Goal: Find contact information: Find contact information

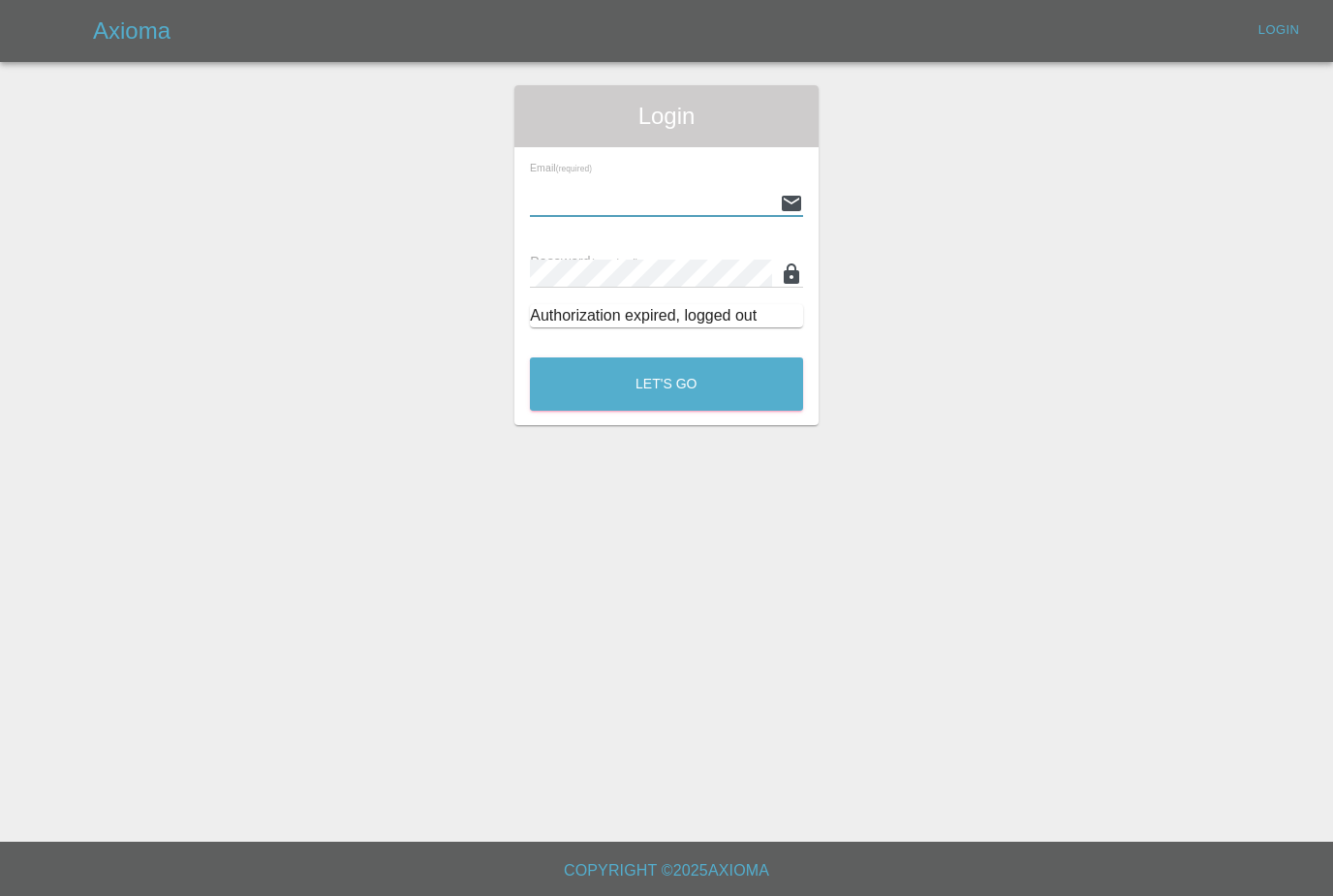
type input "[PERSON_NAME][EMAIL_ADDRESS][PERSON_NAME][DOMAIN_NAME]"
click at [666, 383] on button "Let's Go" at bounding box center [666, 383] width 273 height 53
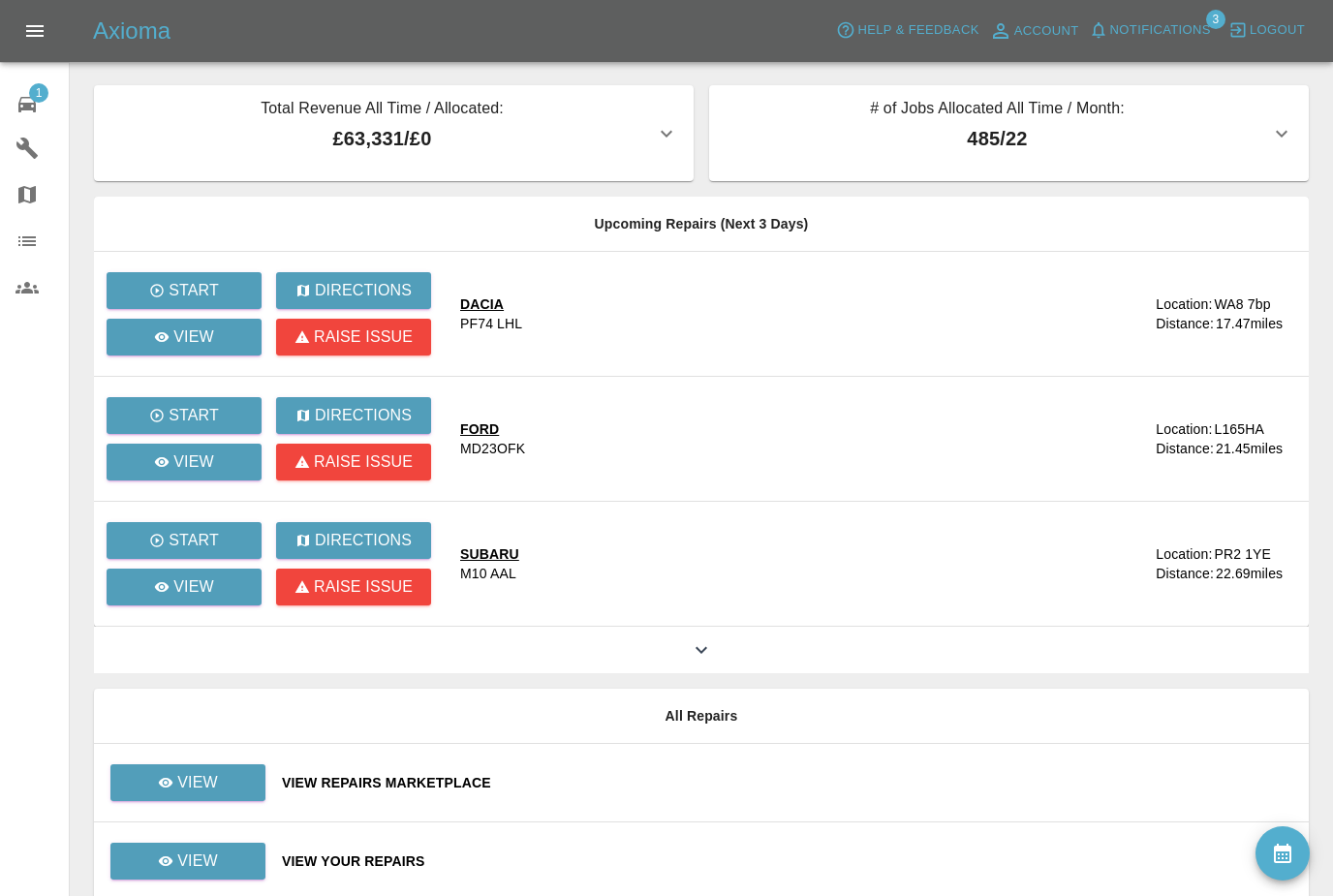
click at [1197, 44] on button "Notifications" at bounding box center [1149, 31] width 132 height 30
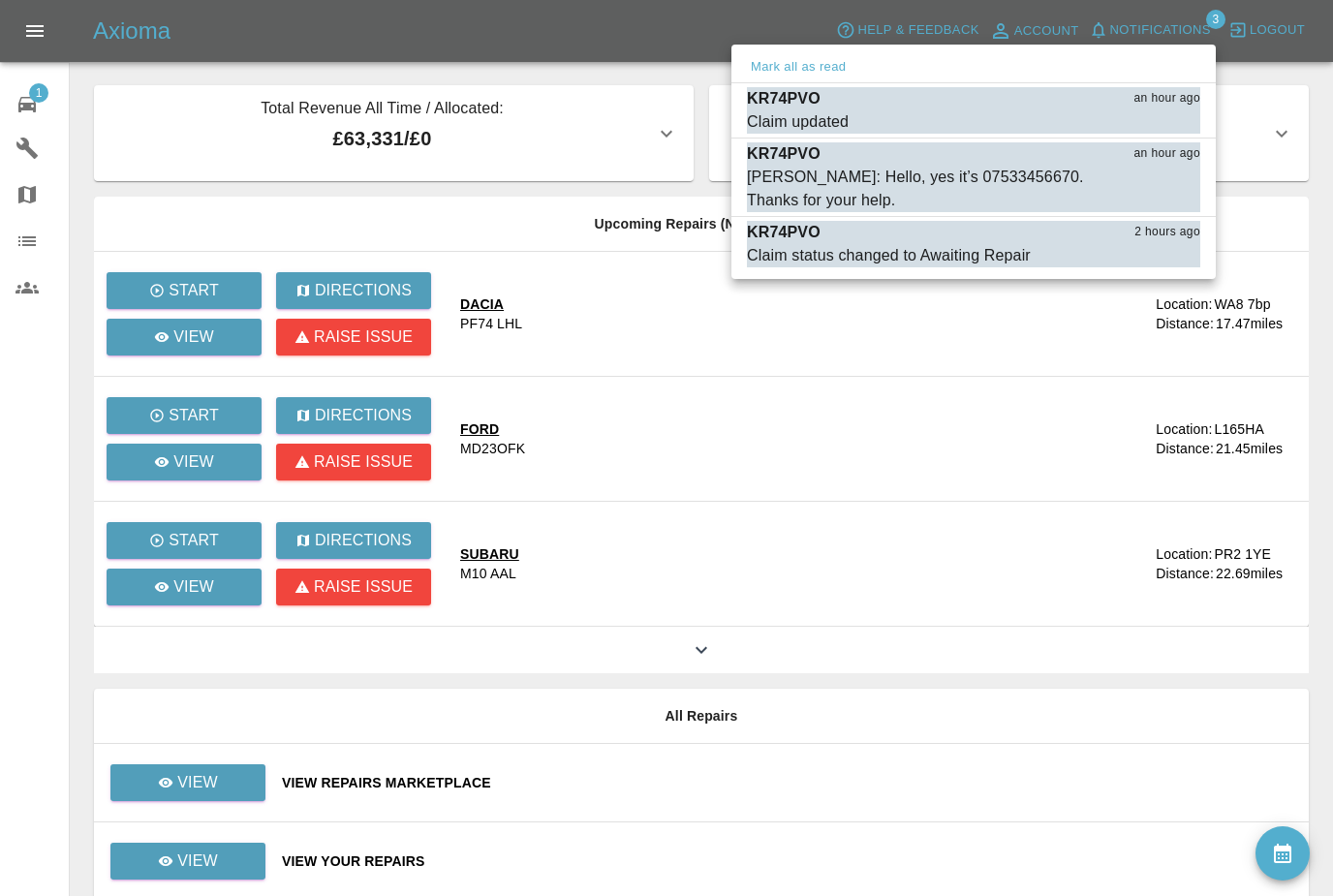
click at [1046, 465] on div at bounding box center [666, 448] width 1333 height 896
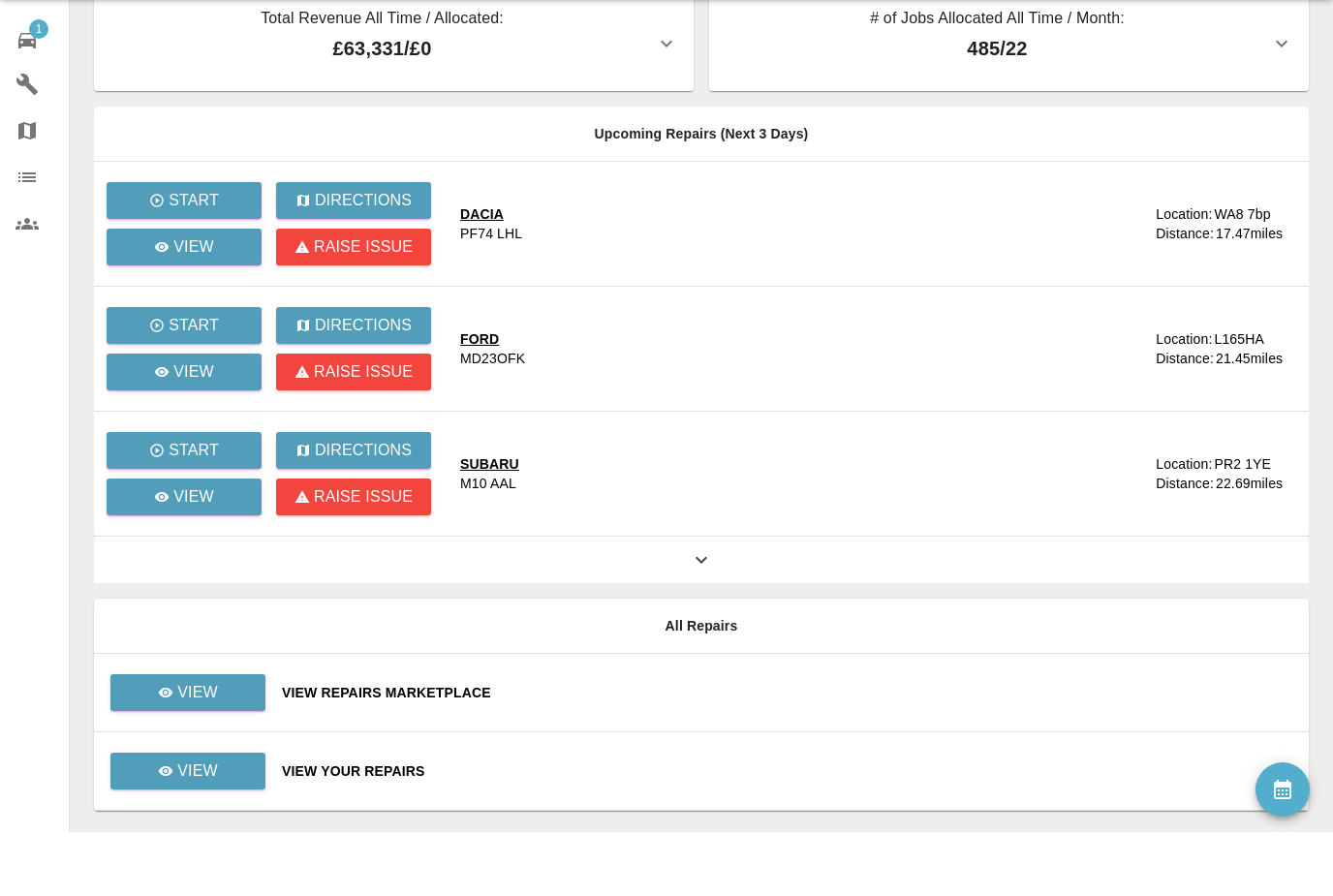
scroll to position [20, 0]
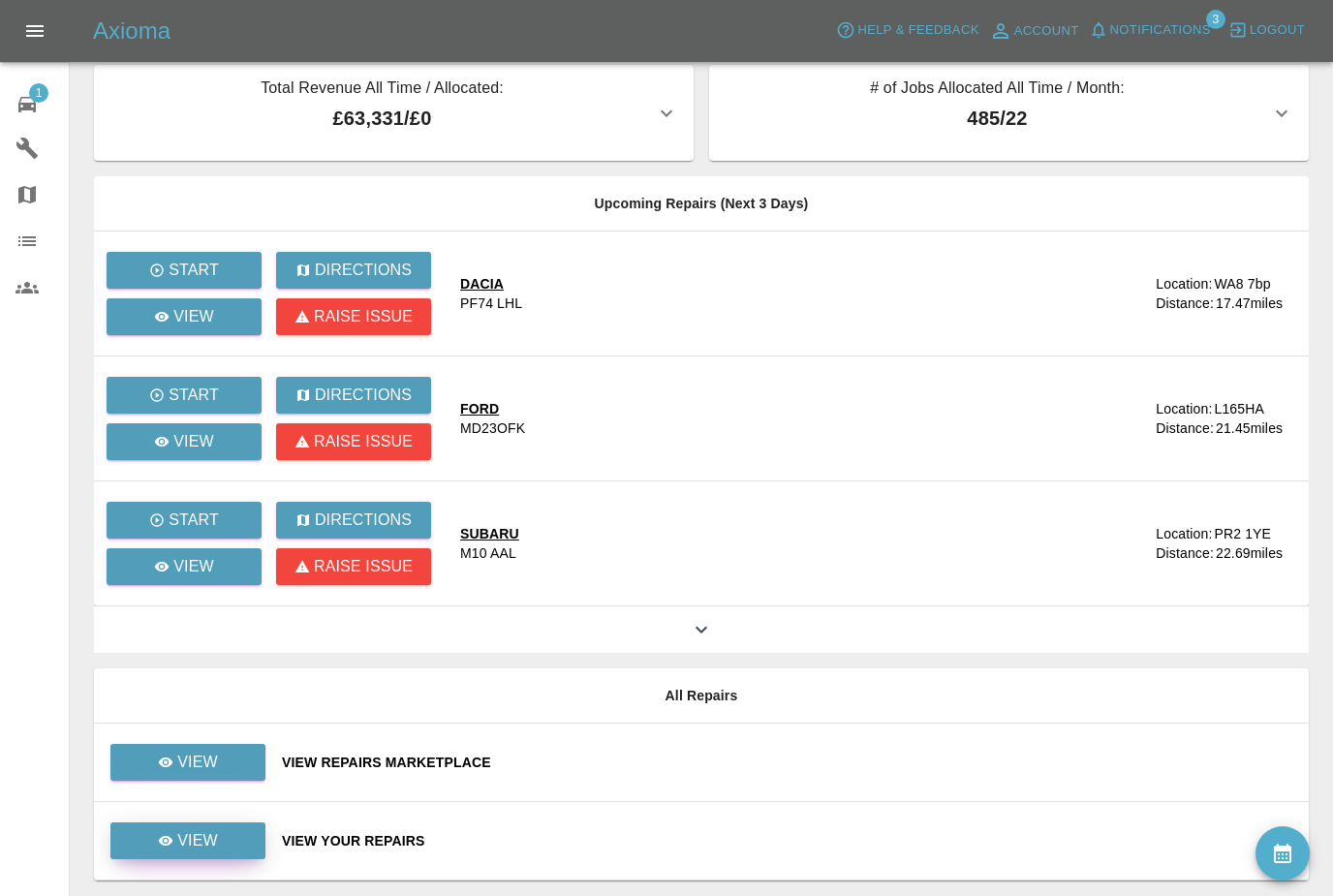
click at [235, 843] on link "View" at bounding box center [188, 840] width 155 height 37
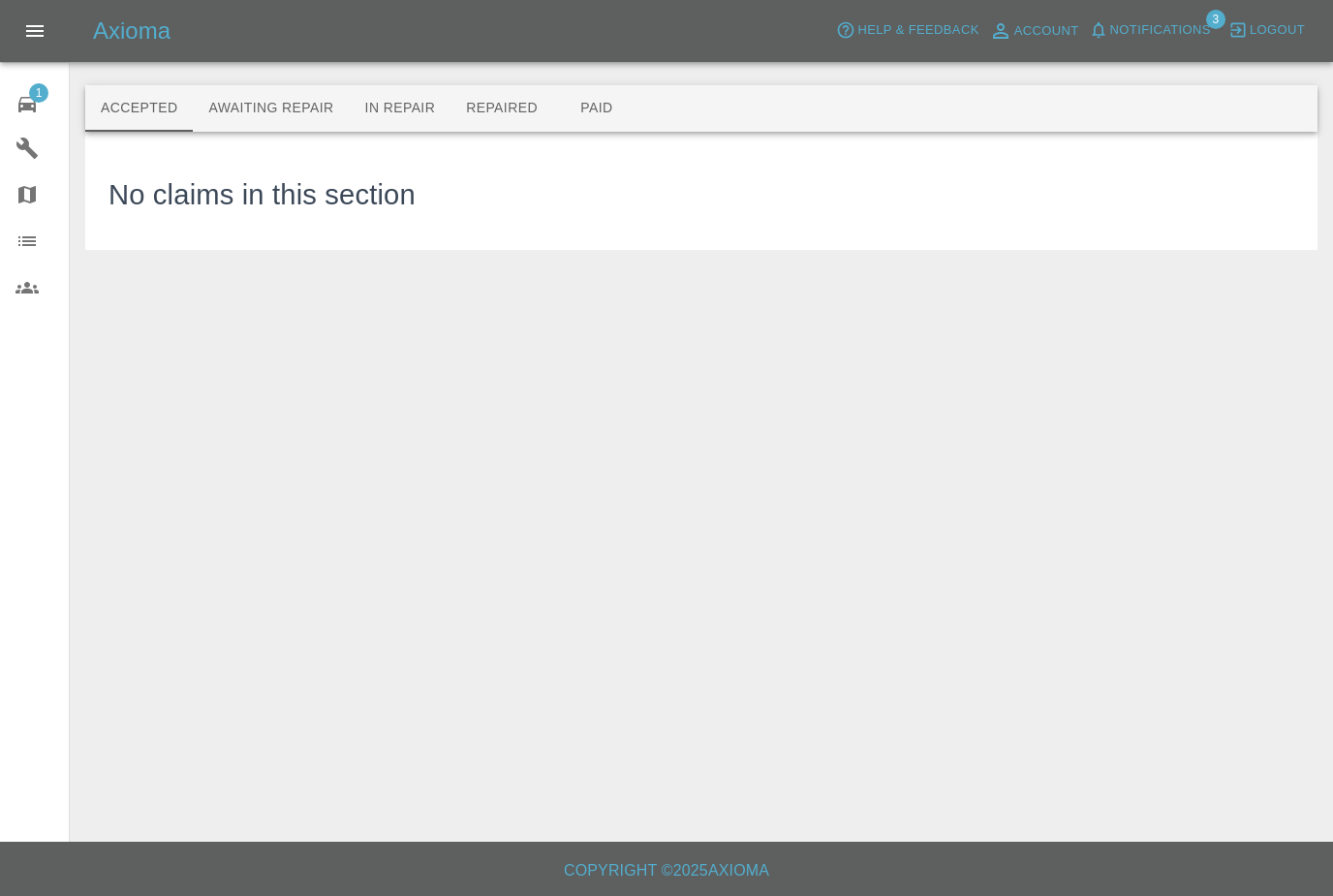
click at [273, 114] on button "Awaiting Repair" at bounding box center [270, 108] width 156 height 47
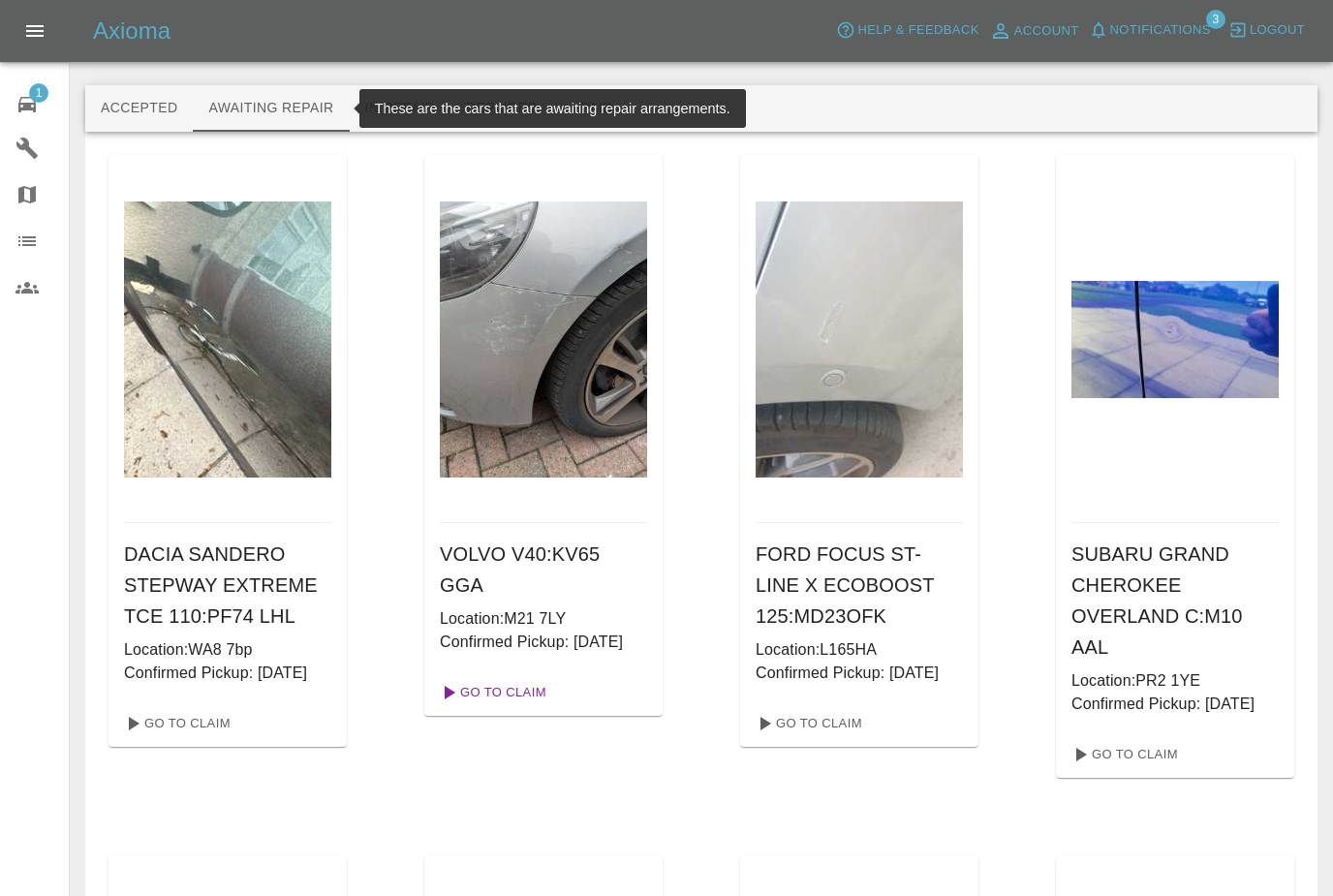
click at [524, 708] on link "Go To Claim" at bounding box center [491, 692] width 119 height 31
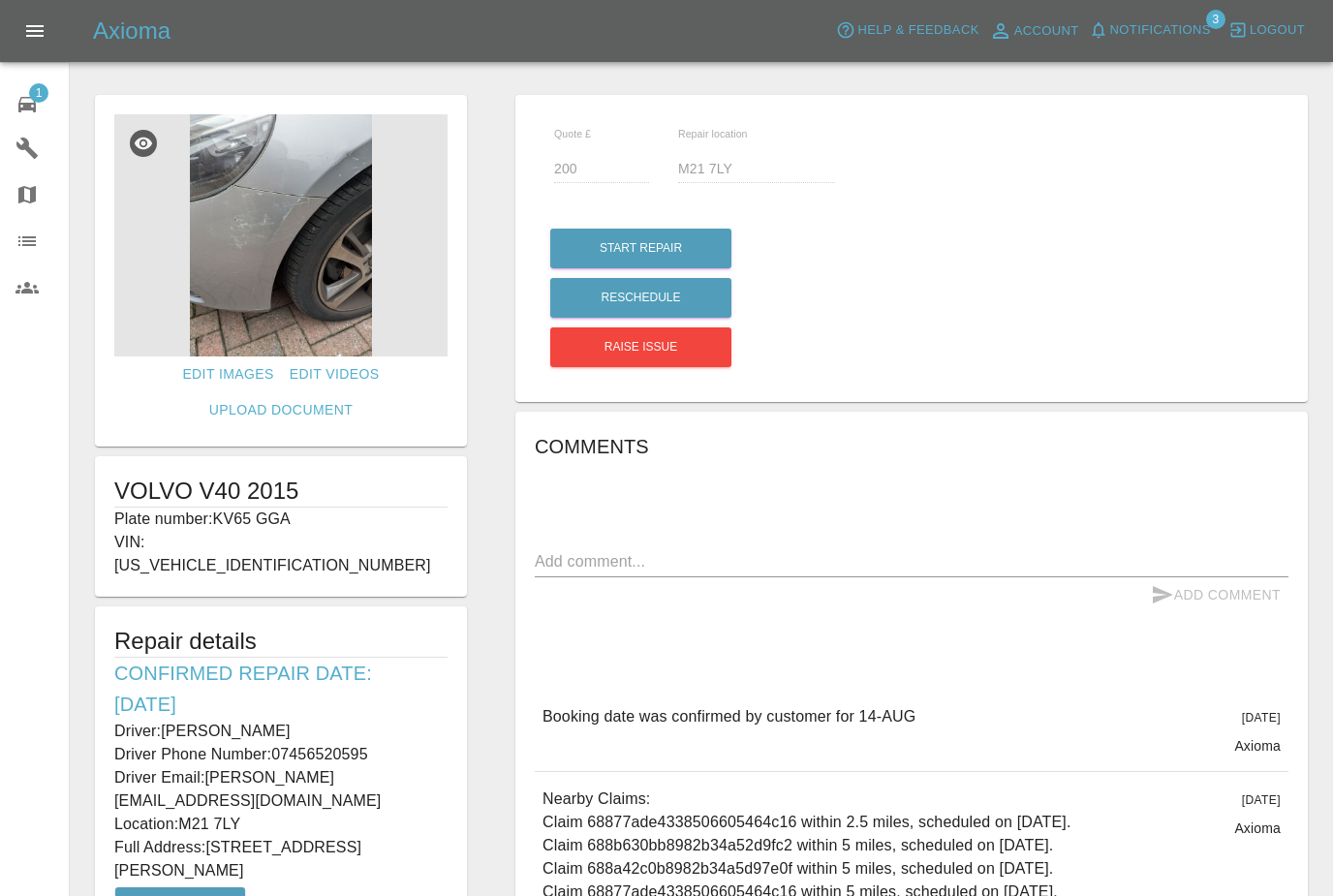
click at [310, 240] on img at bounding box center [281, 235] width 333 height 242
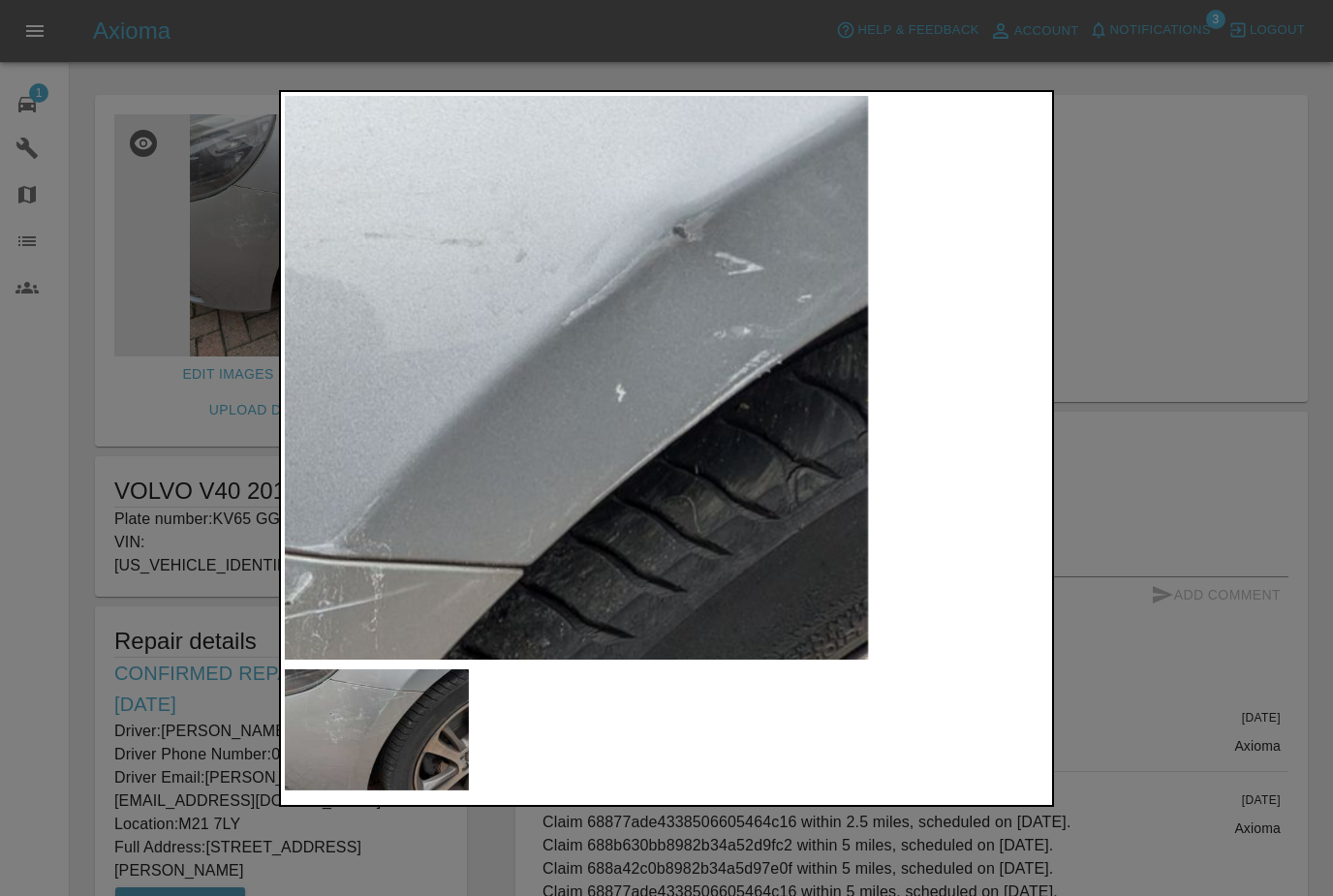
click at [853, 290] on img at bounding box center [162, 859] width 2550 height 1885
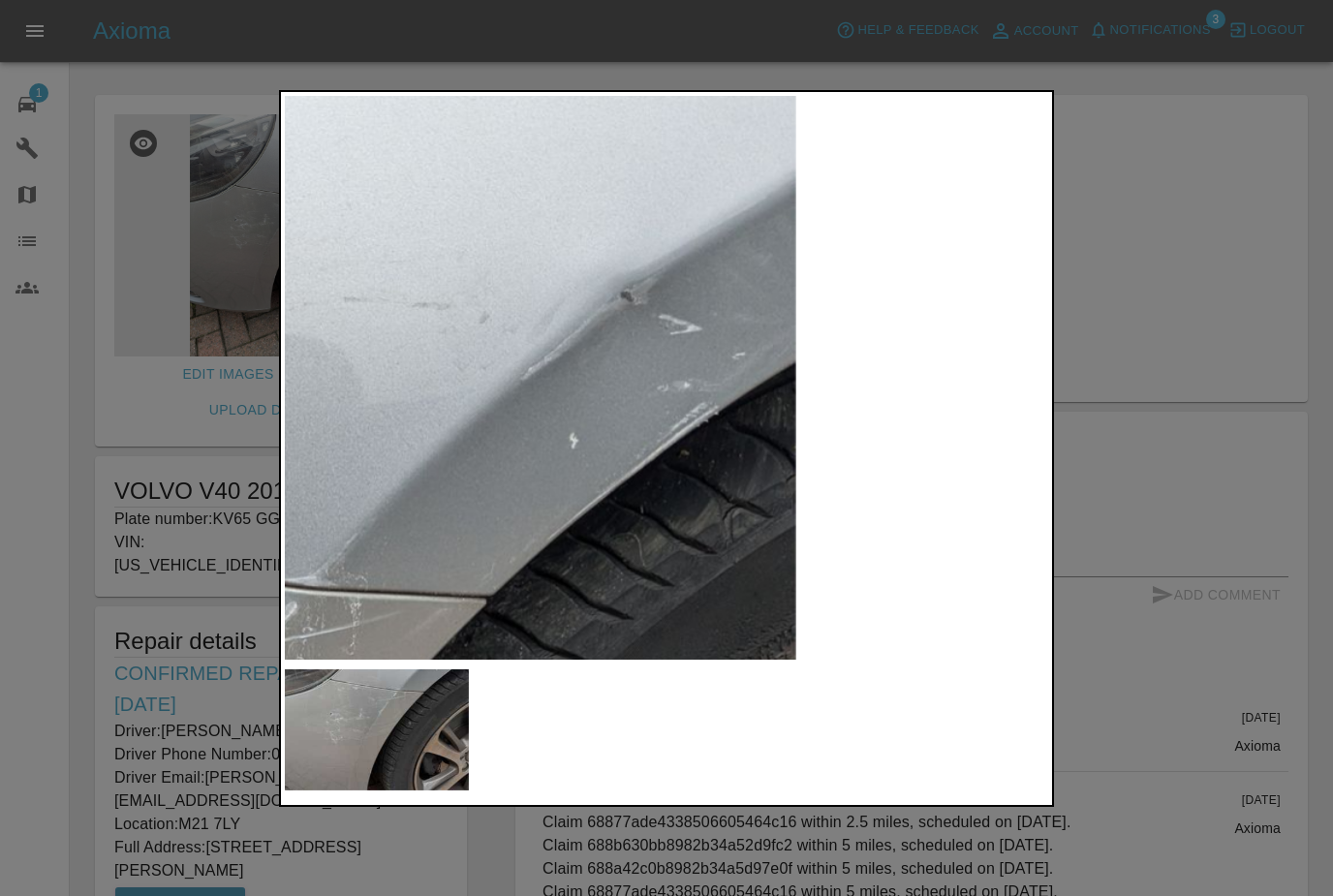
click at [1170, 232] on div at bounding box center [666, 448] width 1333 height 896
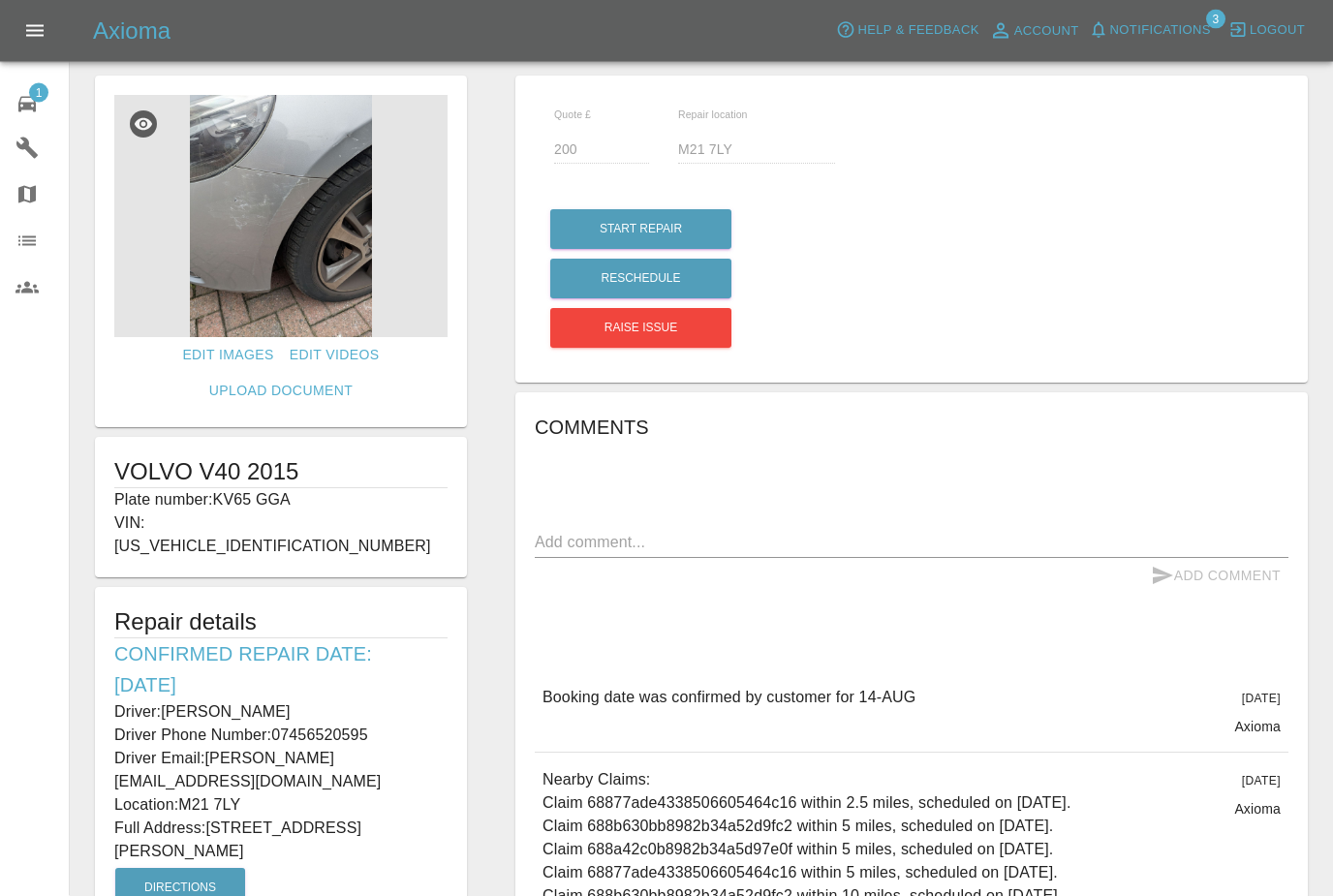
scroll to position [20, 0]
copy p "07456520595"
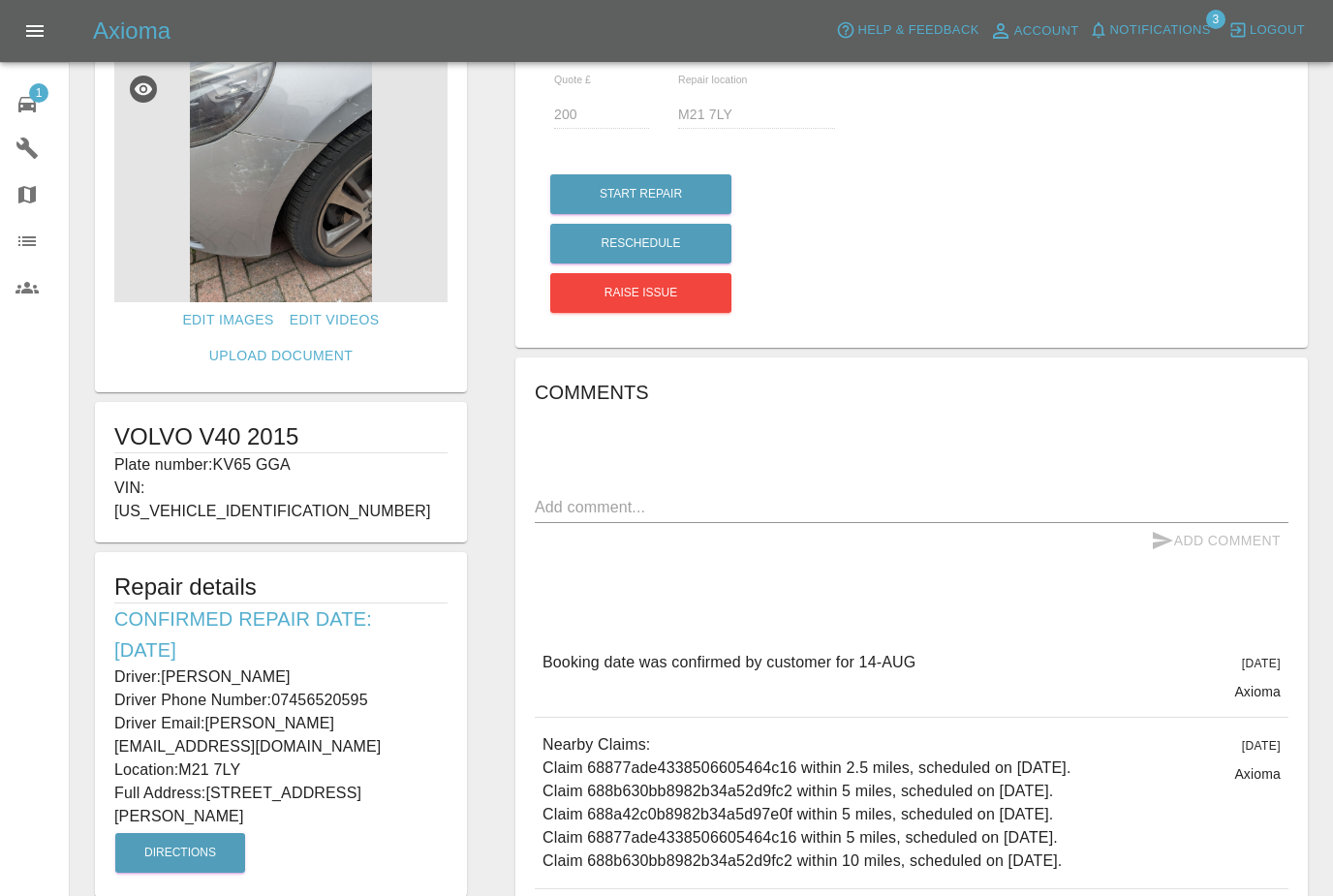
scroll to position [0, 0]
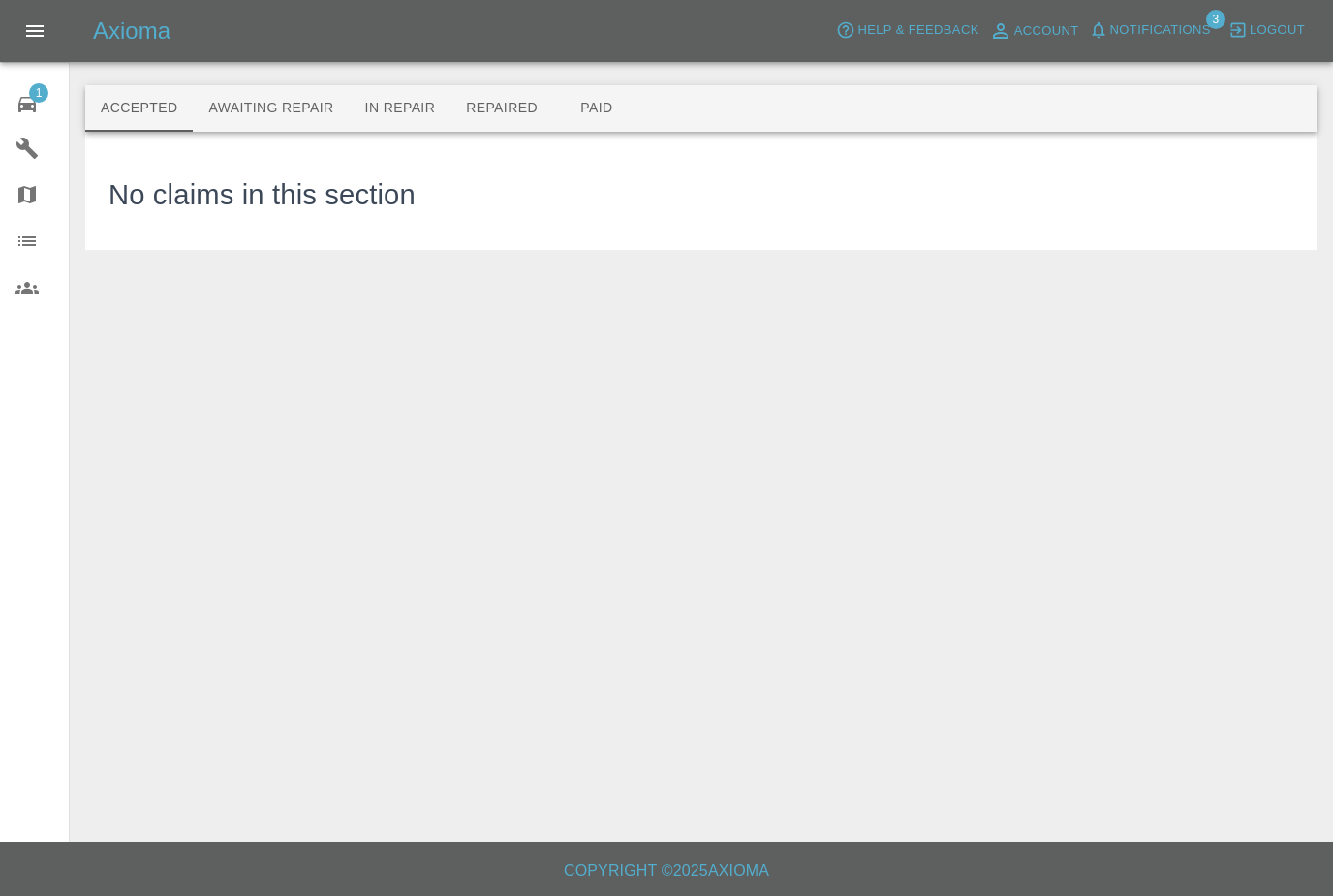
scroll to position [31, 0]
click at [286, 88] on button "Awaiting Repair" at bounding box center [270, 108] width 156 height 47
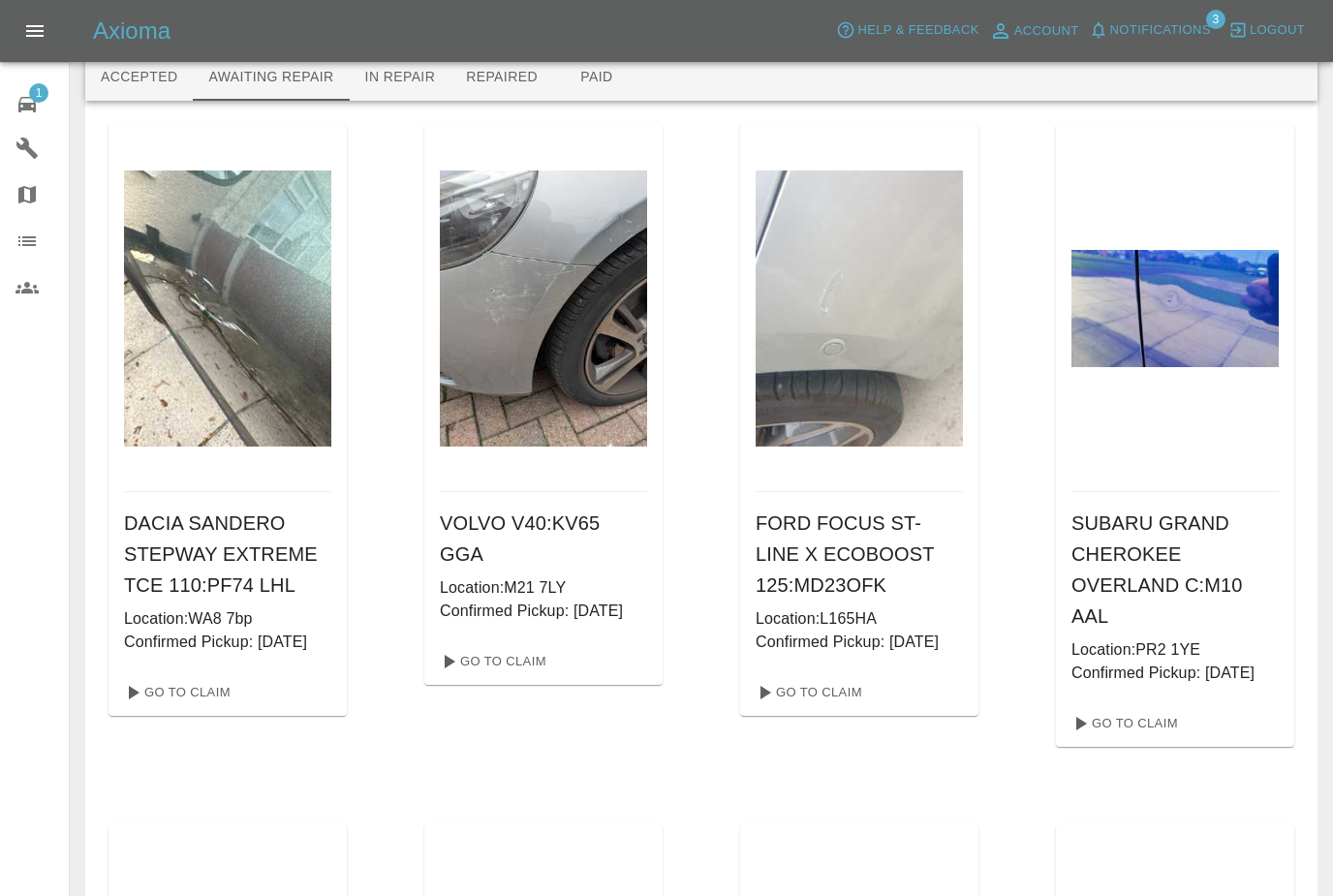
click at [207, 695] on div "Go To Claim" at bounding box center [227, 692] width 238 height 47
click at [213, 708] on link "Go To Claim" at bounding box center [176, 692] width 119 height 31
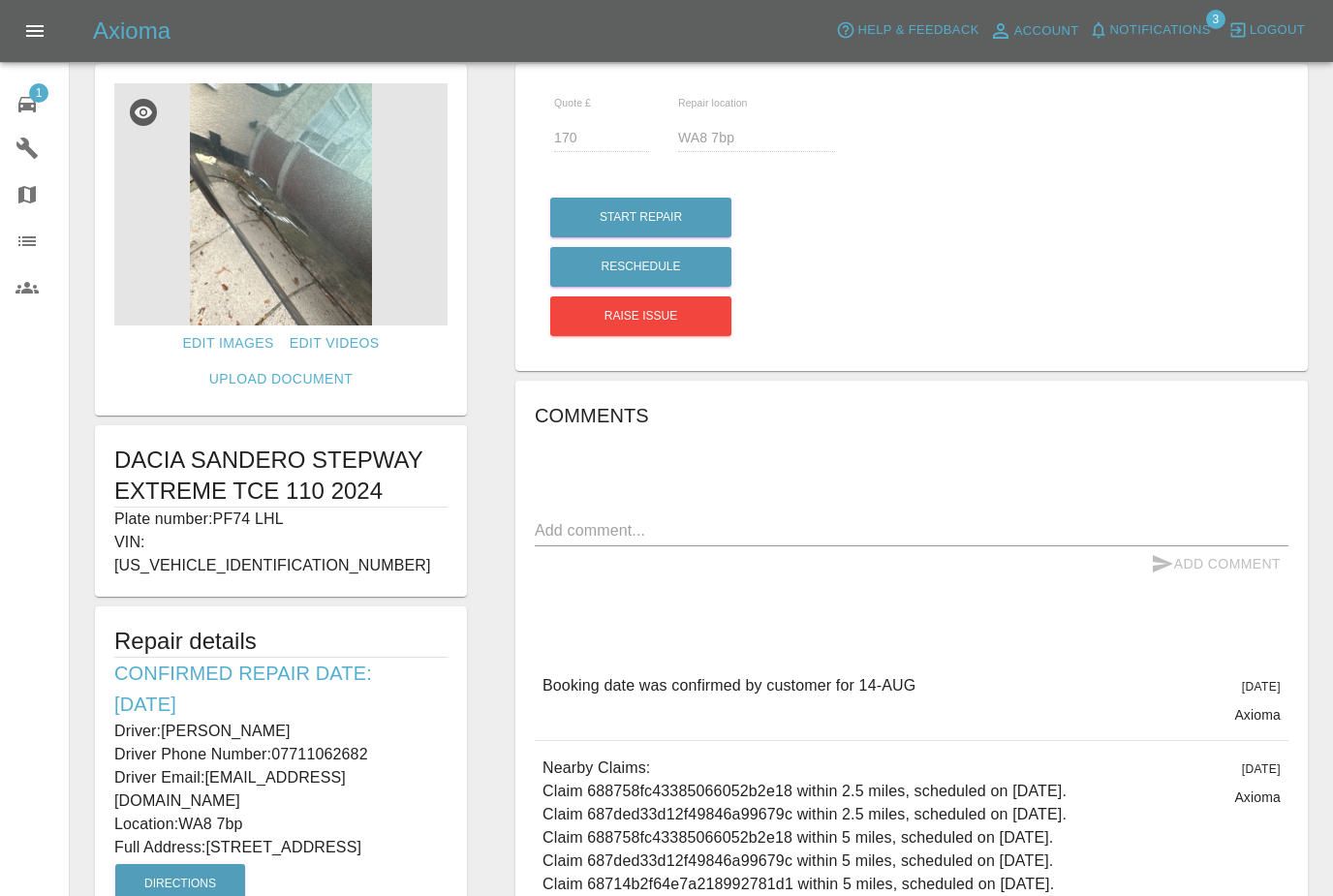
click at [298, 259] on img at bounding box center [281, 204] width 333 height 242
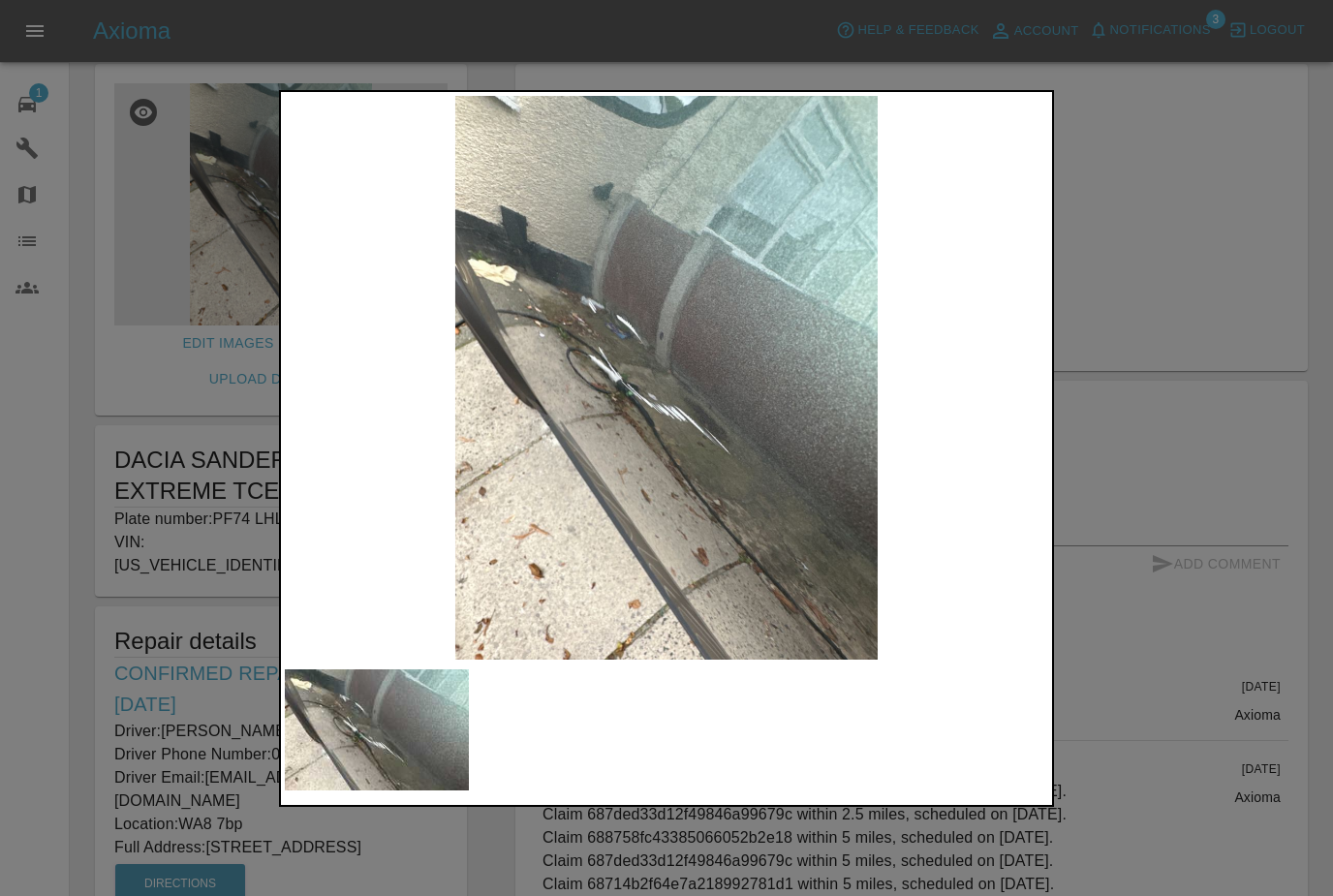
click at [1158, 292] on div at bounding box center [666, 448] width 1333 height 896
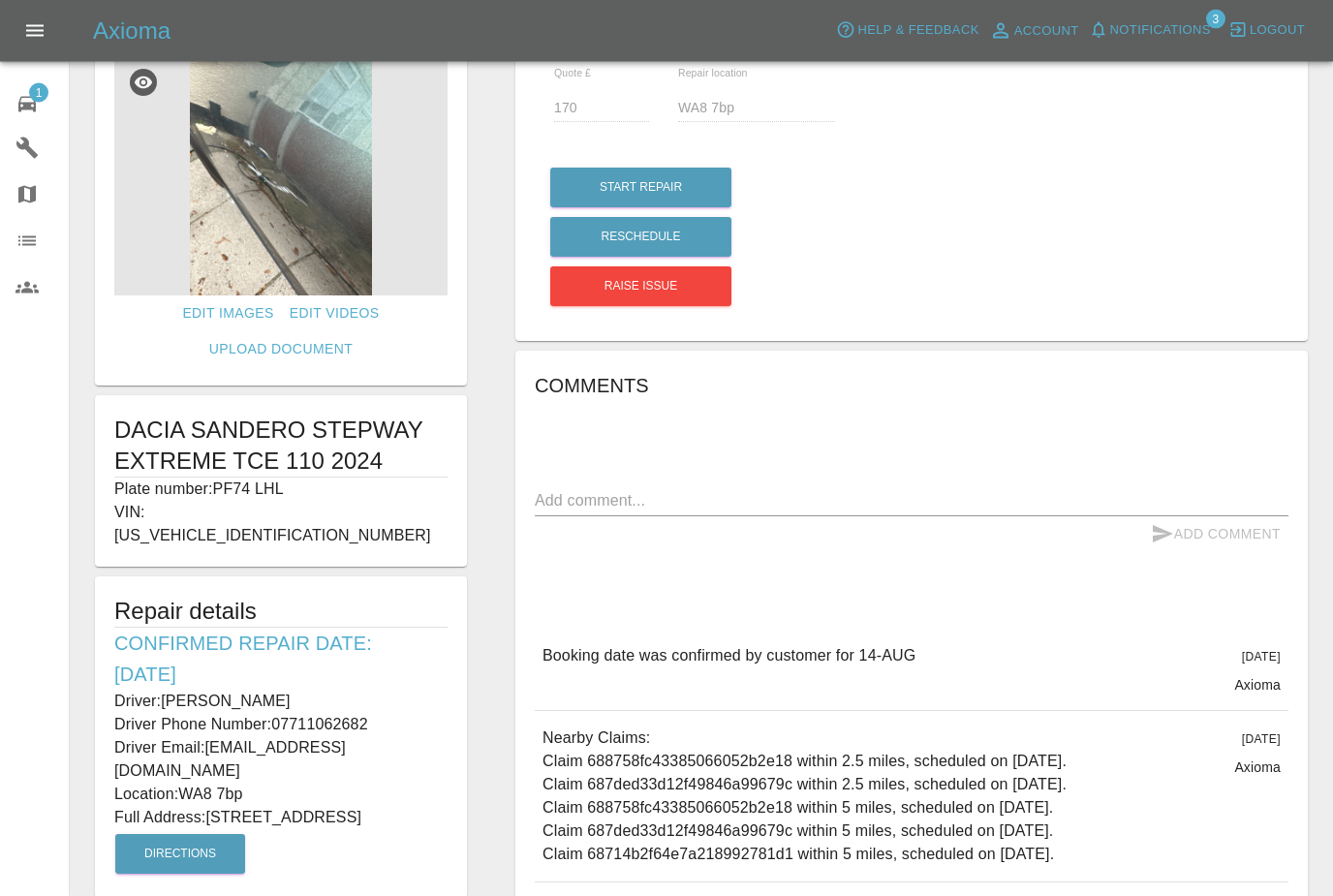
scroll to position [62, 0]
copy p "07711062682"
click at [1160, 39] on span "Notifications" at bounding box center [1160, 30] width 101 height 22
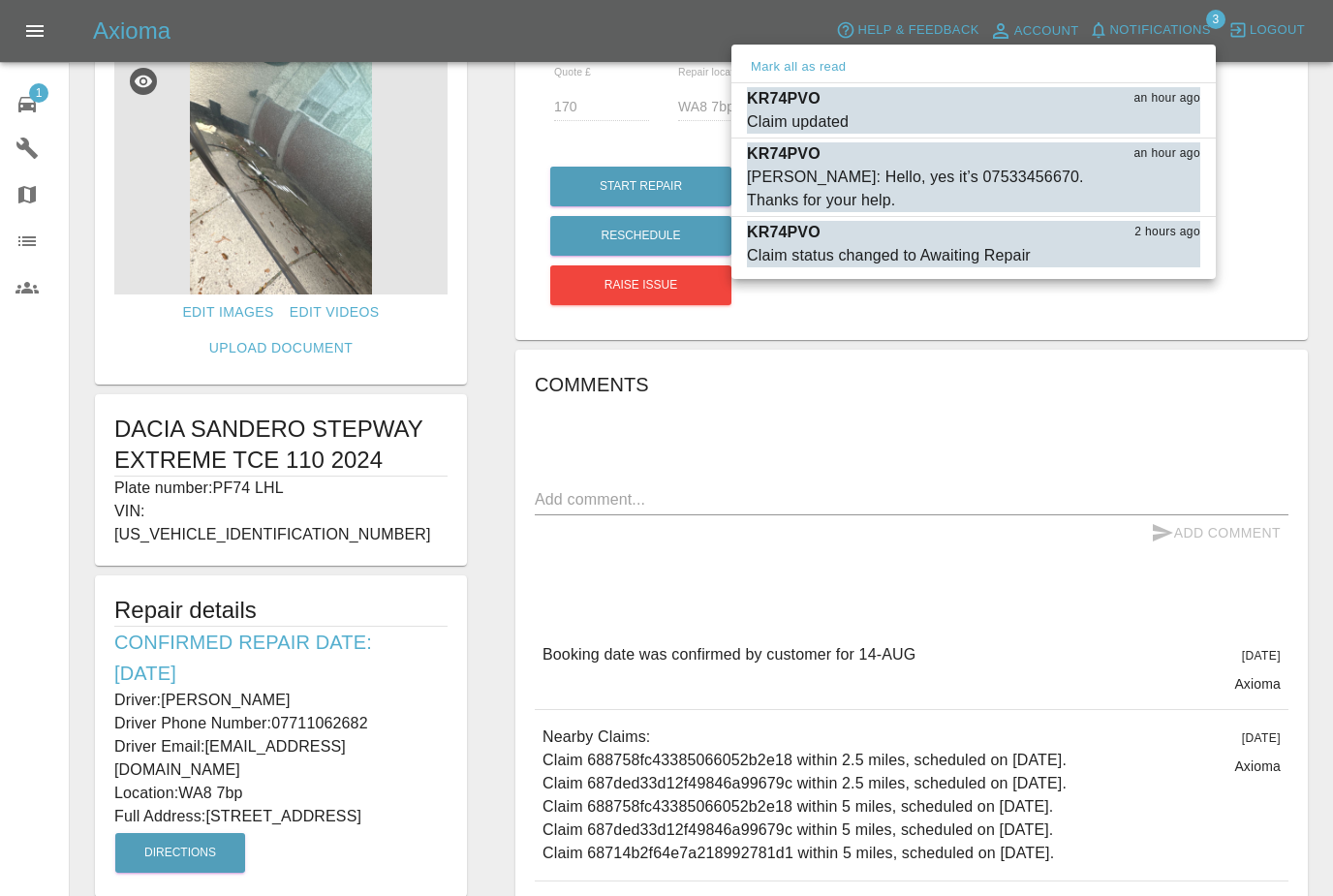
click at [37, 42] on div at bounding box center [666, 448] width 1333 height 896
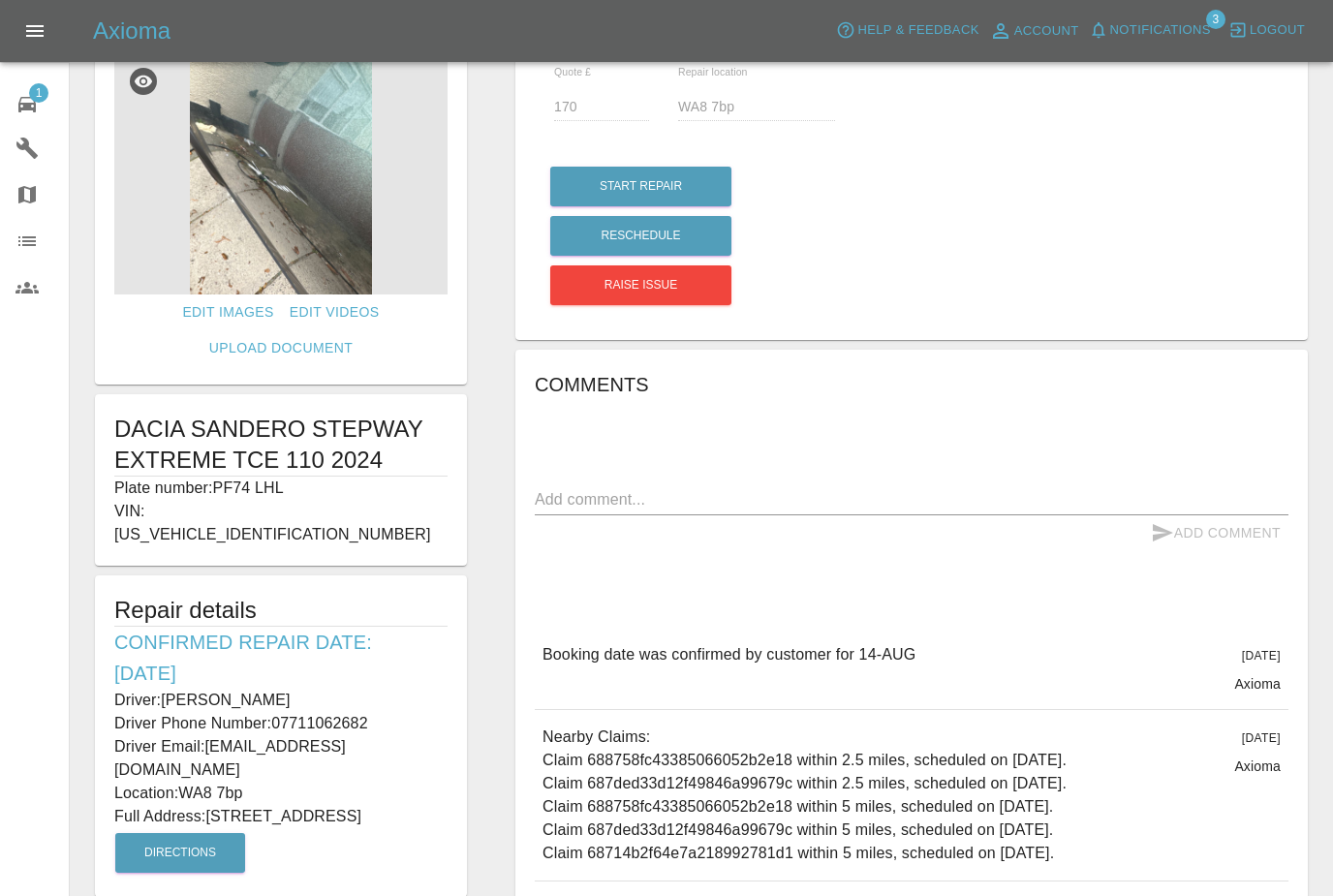
click at [1144, 21] on span "Notifications" at bounding box center [1160, 30] width 101 height 22
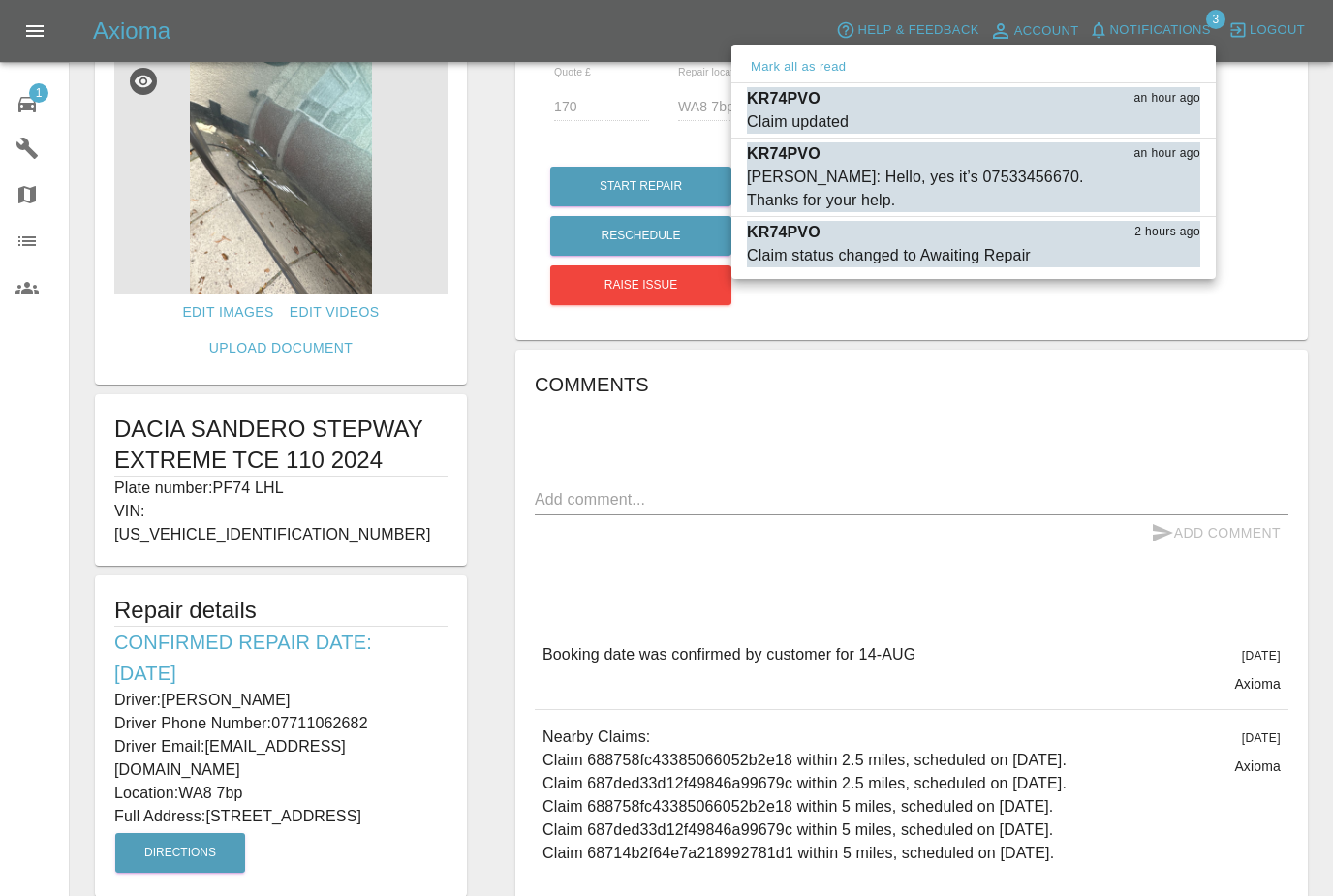
click at [788, 66] on button "Mark all as read" at bounding box center [798, 67] width 103 height 22
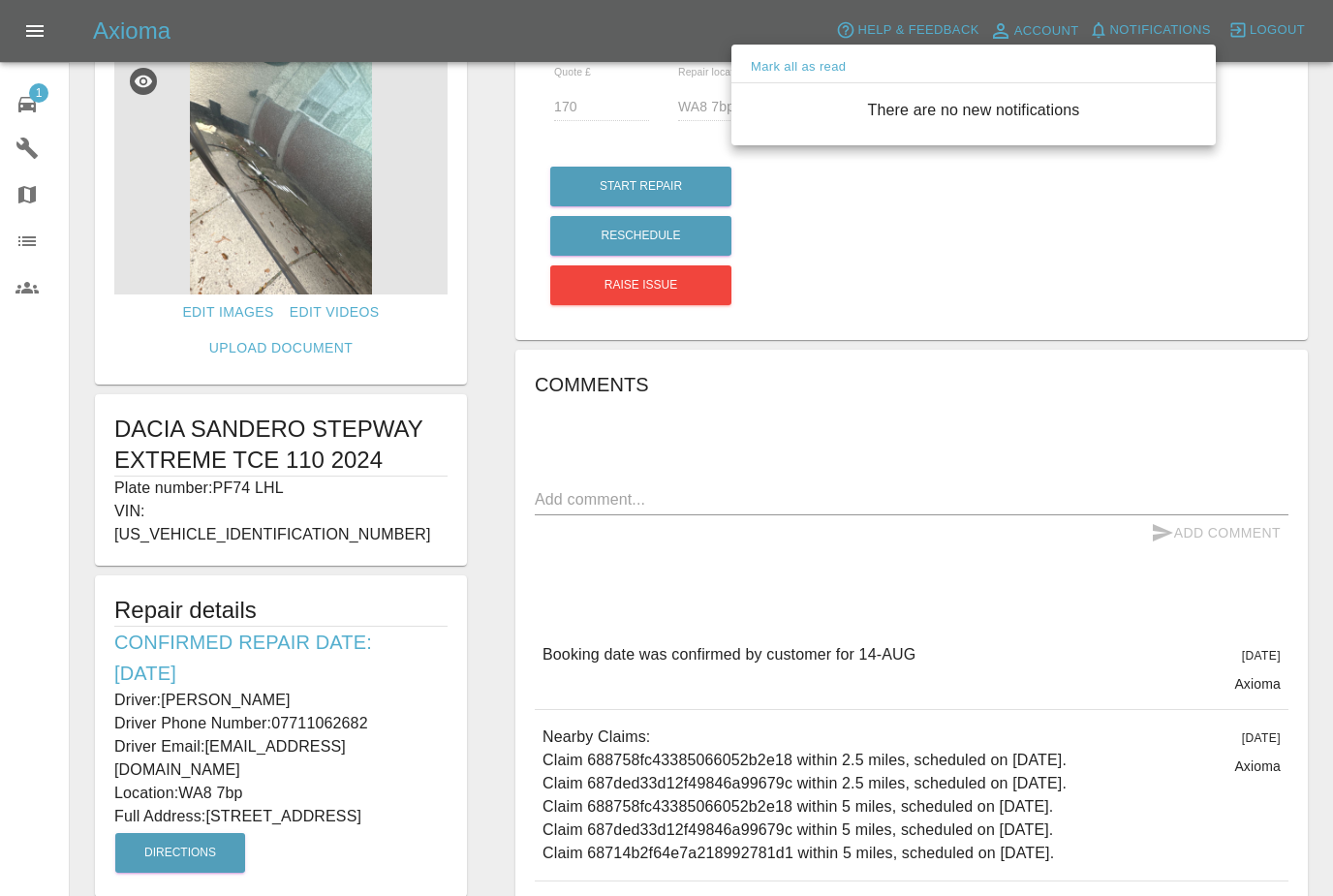
click at [724, 485] on div at bounding box center [666, 448] width 1333 height 896
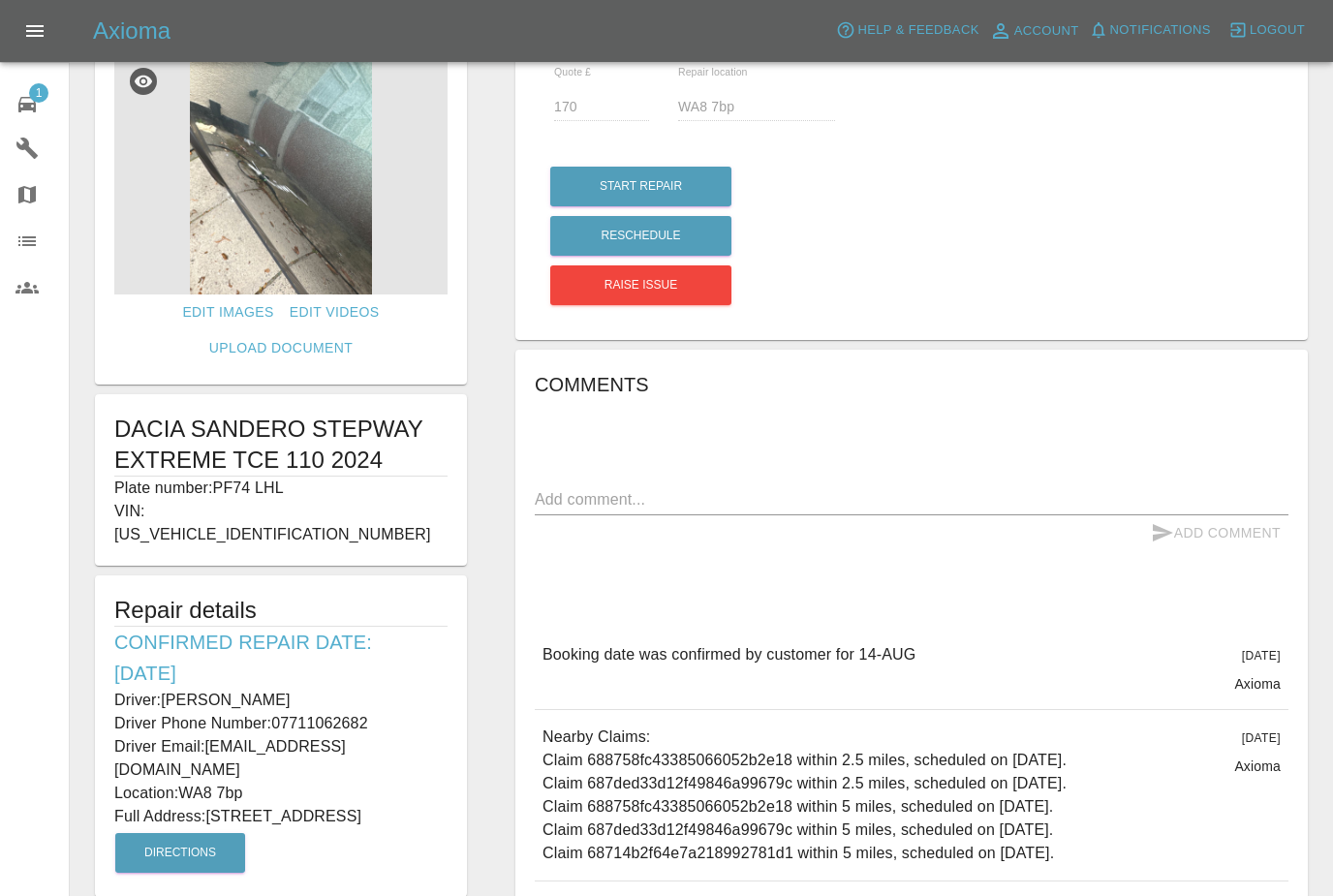
click at [34, 102] on span "1" at bounding box center [38, 92] width 19 height 19
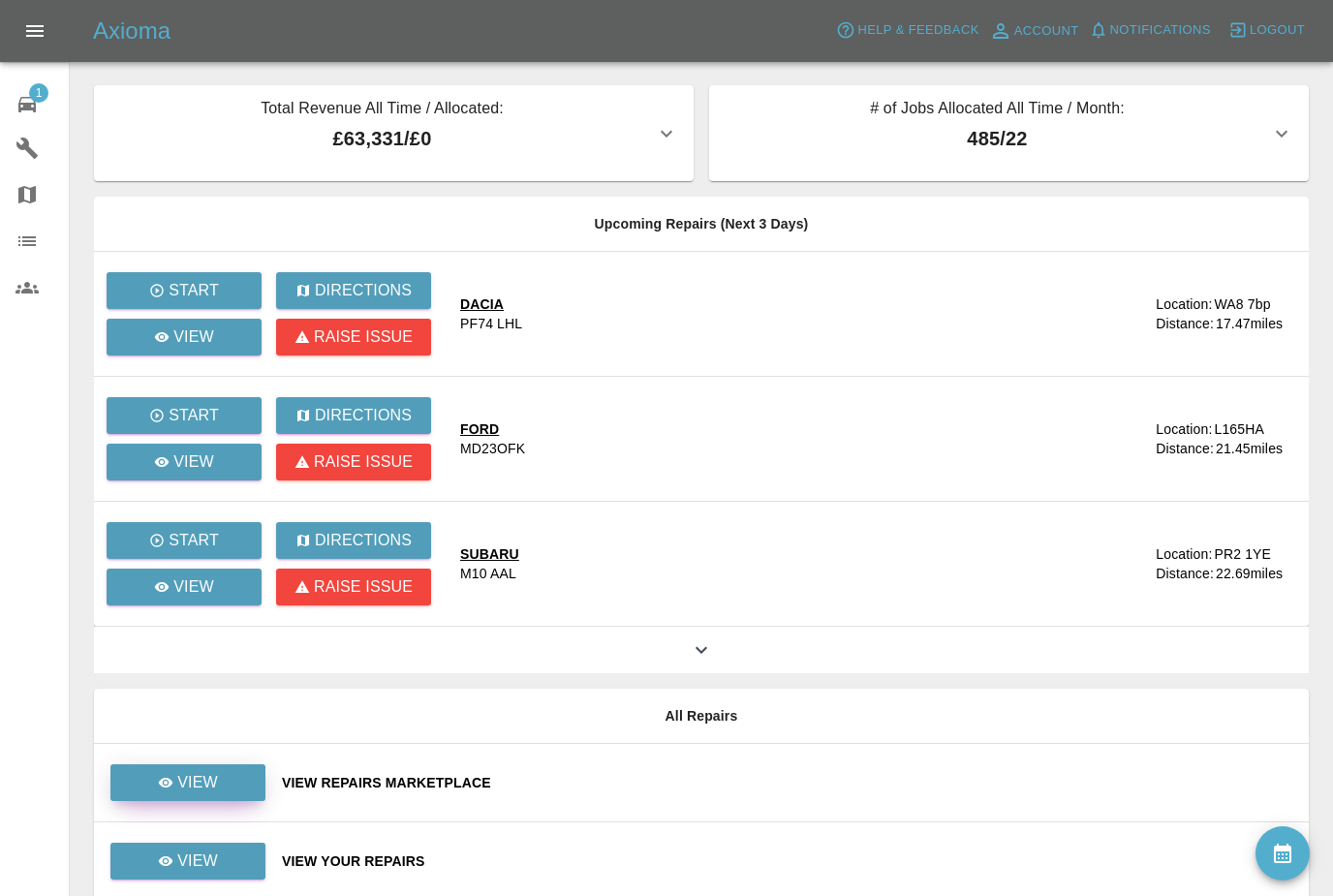
click at [187, 790] on p "View" at bounding box center [198, 782] width 41 height 23
